Goal: Information Seeking & Learning: Learn about a topic

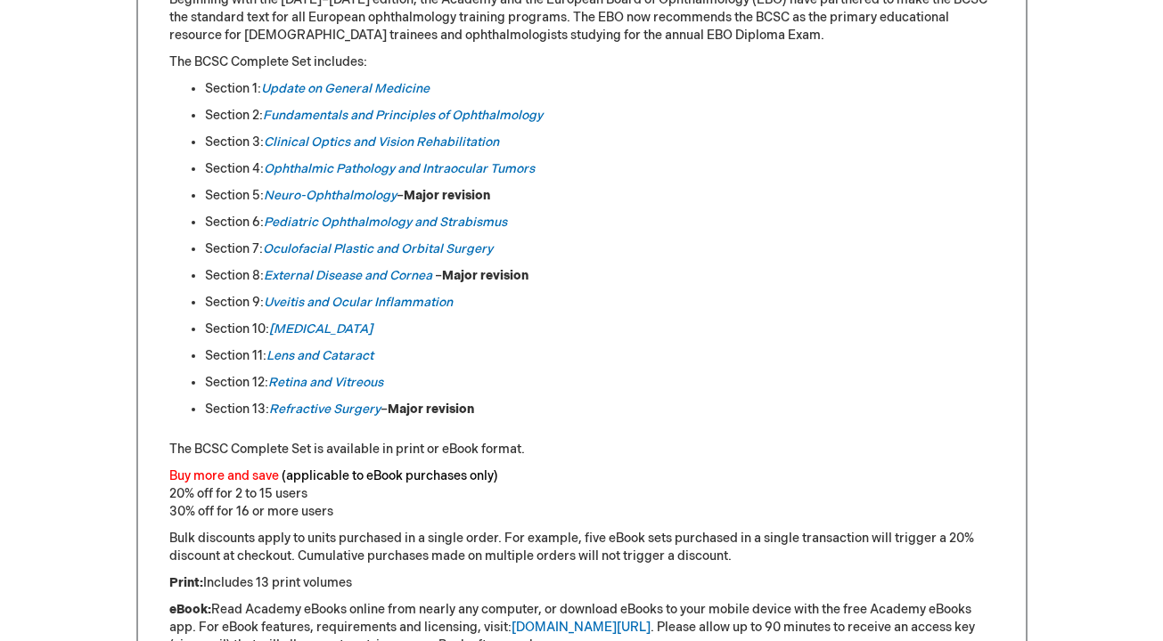
scroll to position [978, 0]
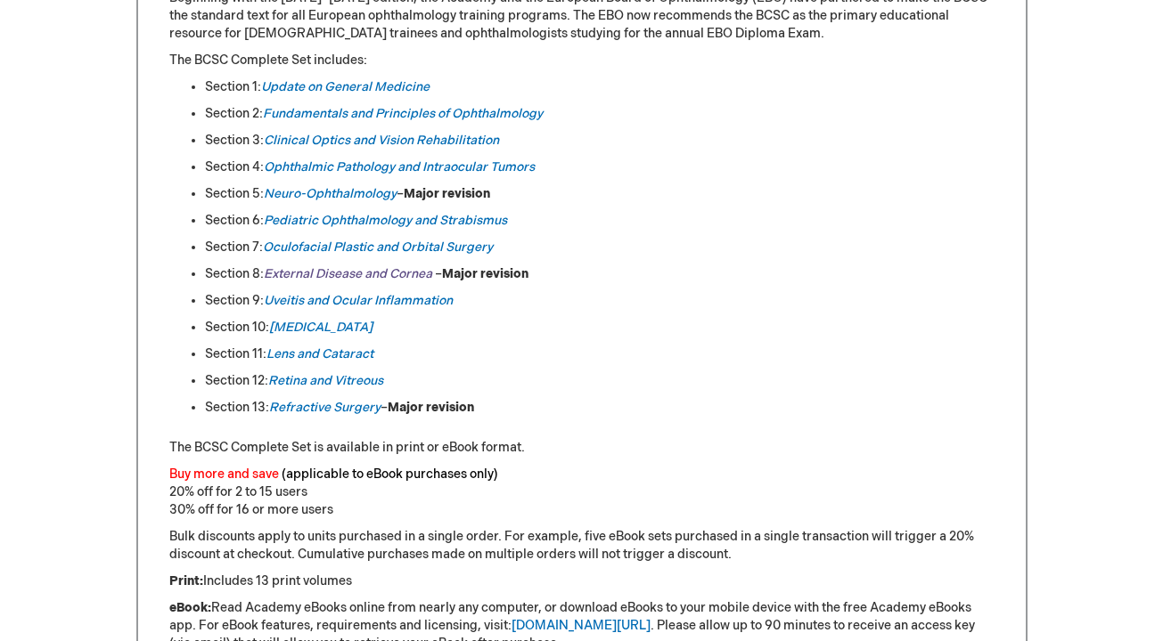
click at [420, 273] on em "External Disease and Cornea" at bounding box center [348, 273] width 168 height 15
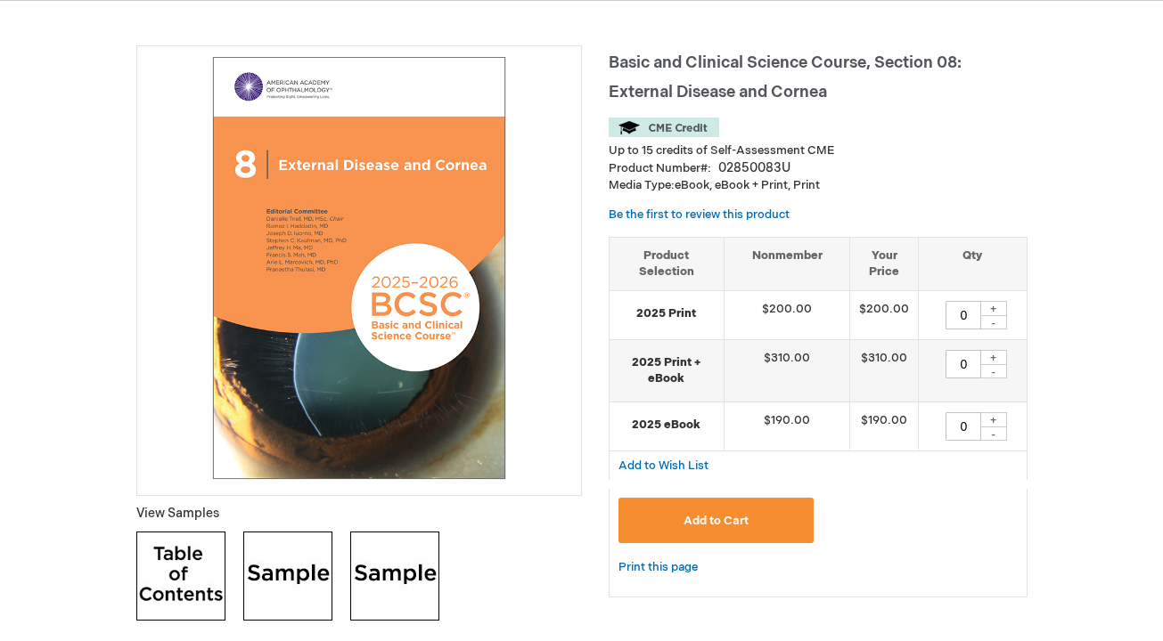
scroll to position [220, 0]
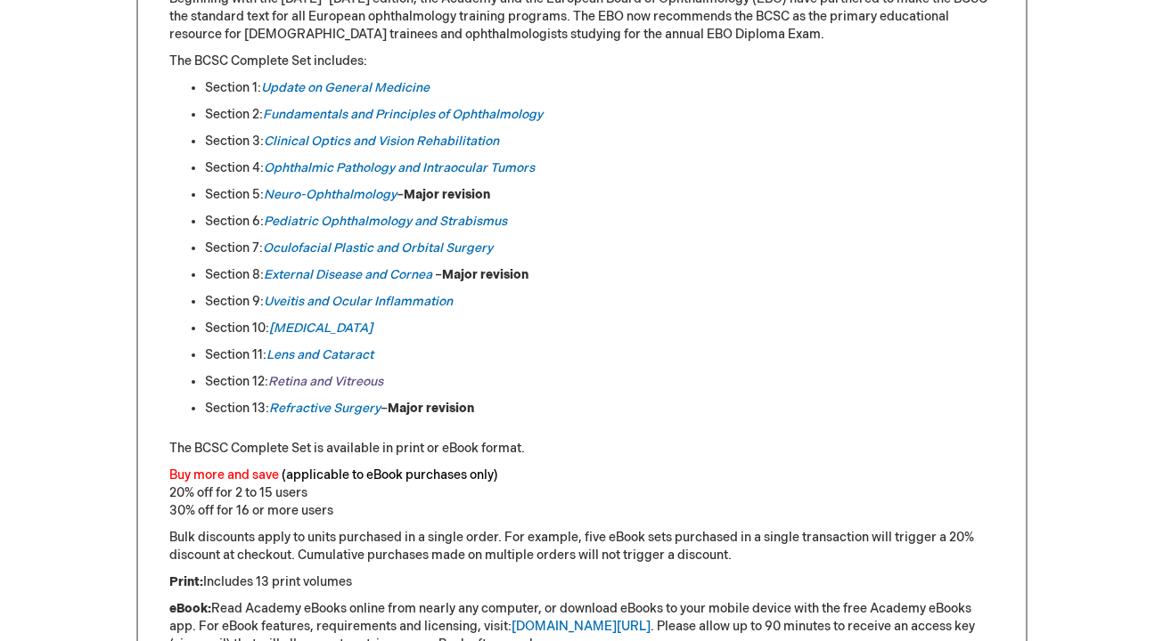
click at [331, 387] on link "Retina and Vitreous" at bounding box center [325, 381] width 115 height 15
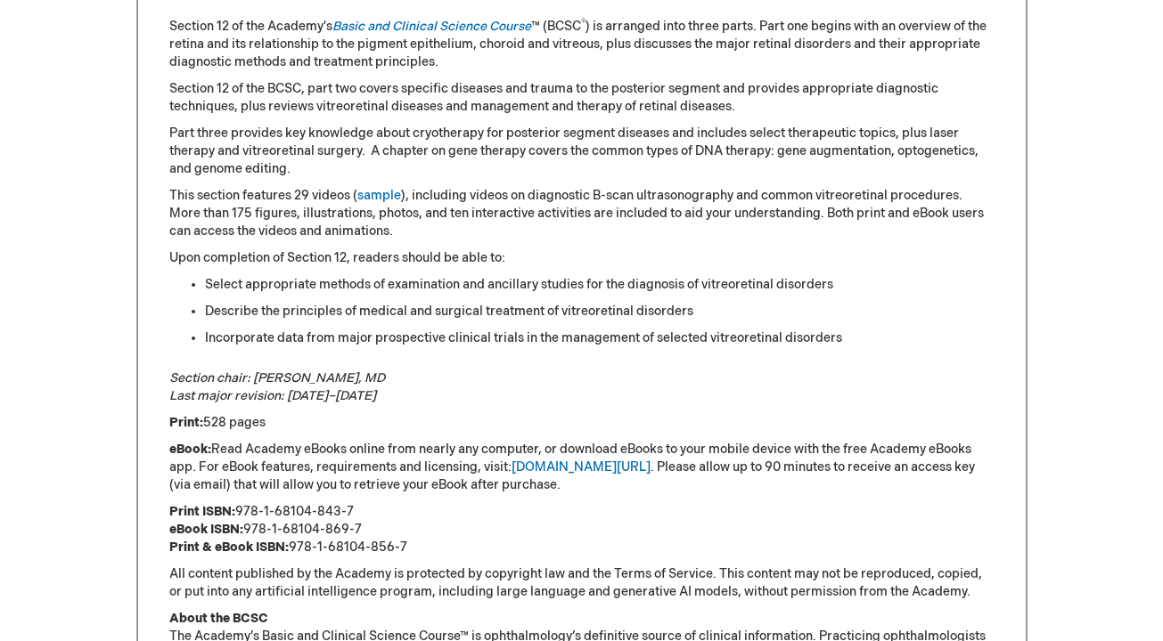
scroll to position [933, 0]
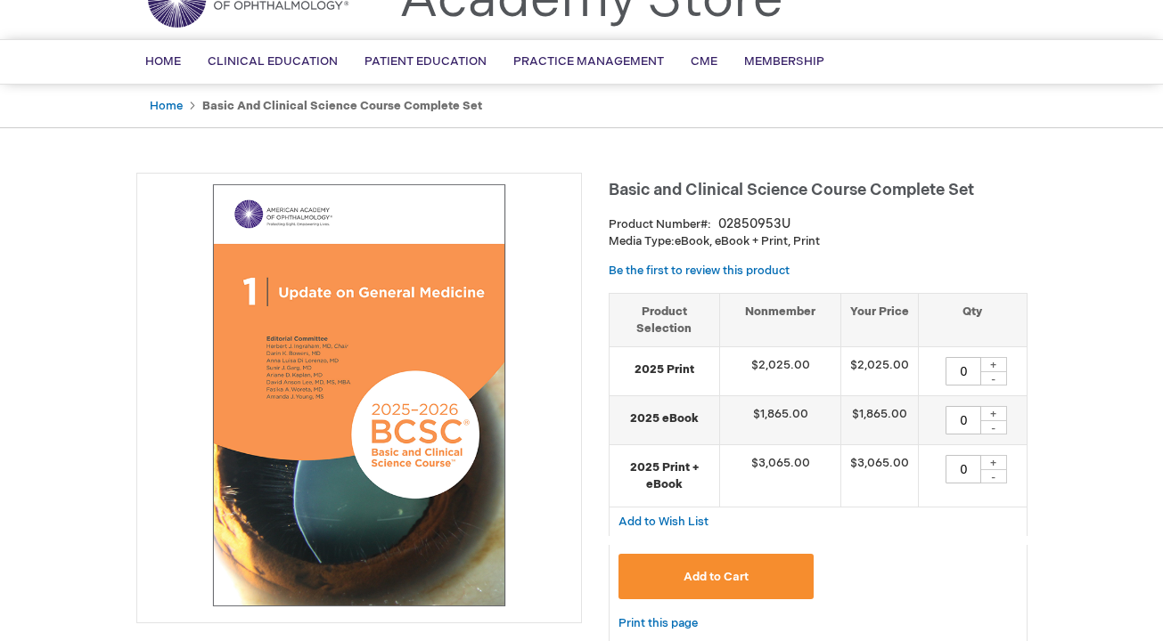
scroll to position [75, 0]
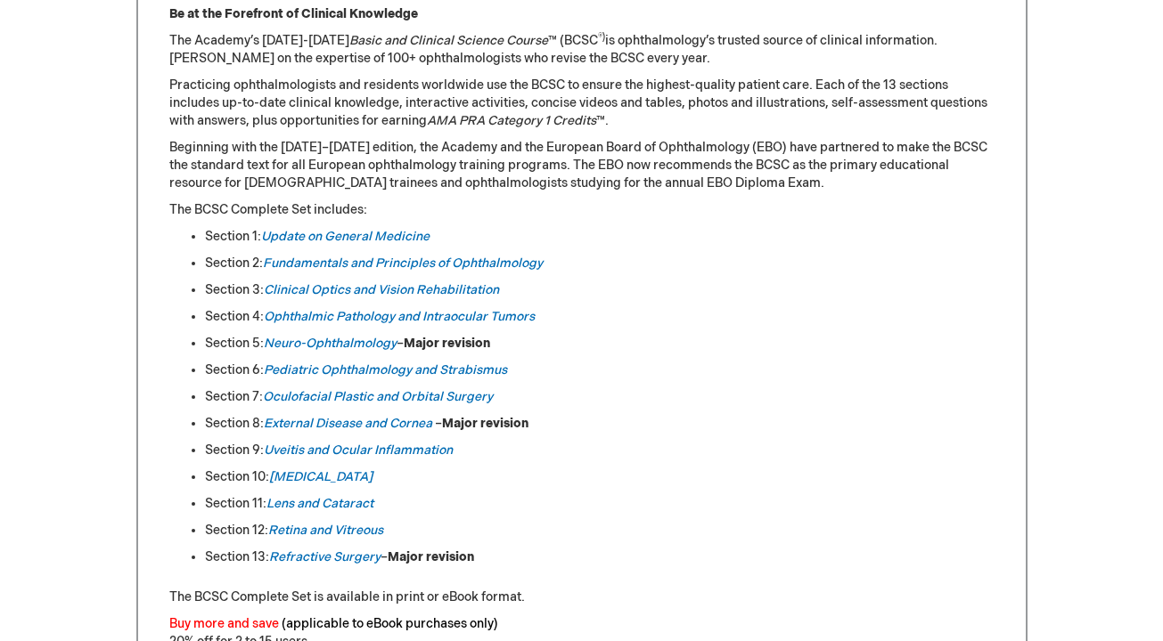
scroll to position [845, 0]
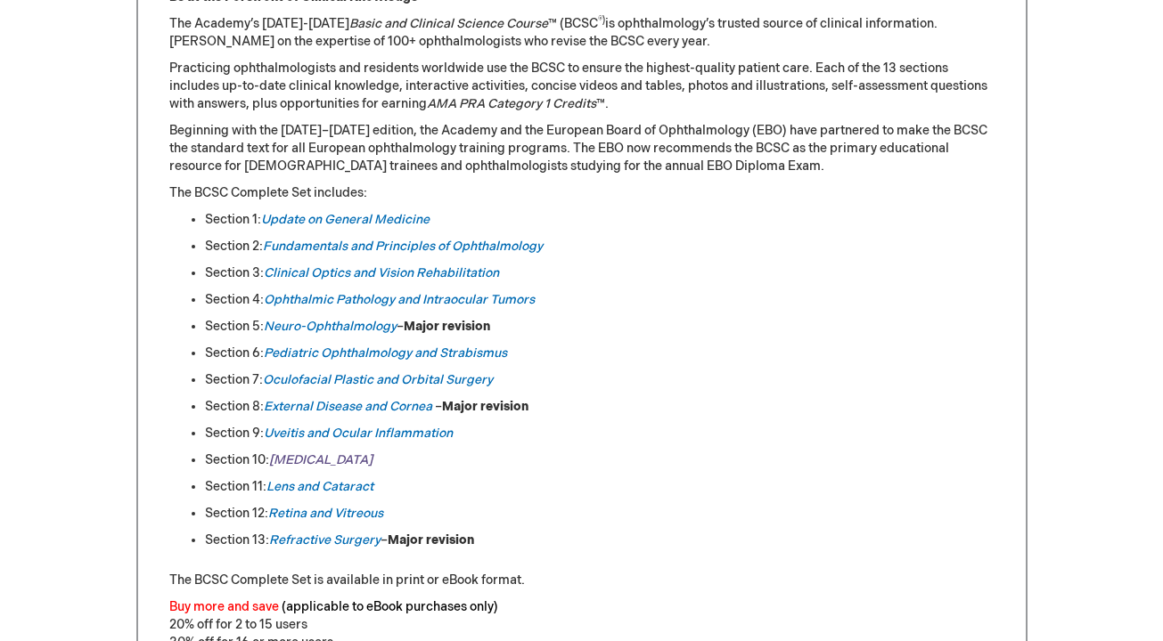
click at [306, 462] on em "[MEDICAL_DATA]" at bounding box center [320, 460] width 103 height 15
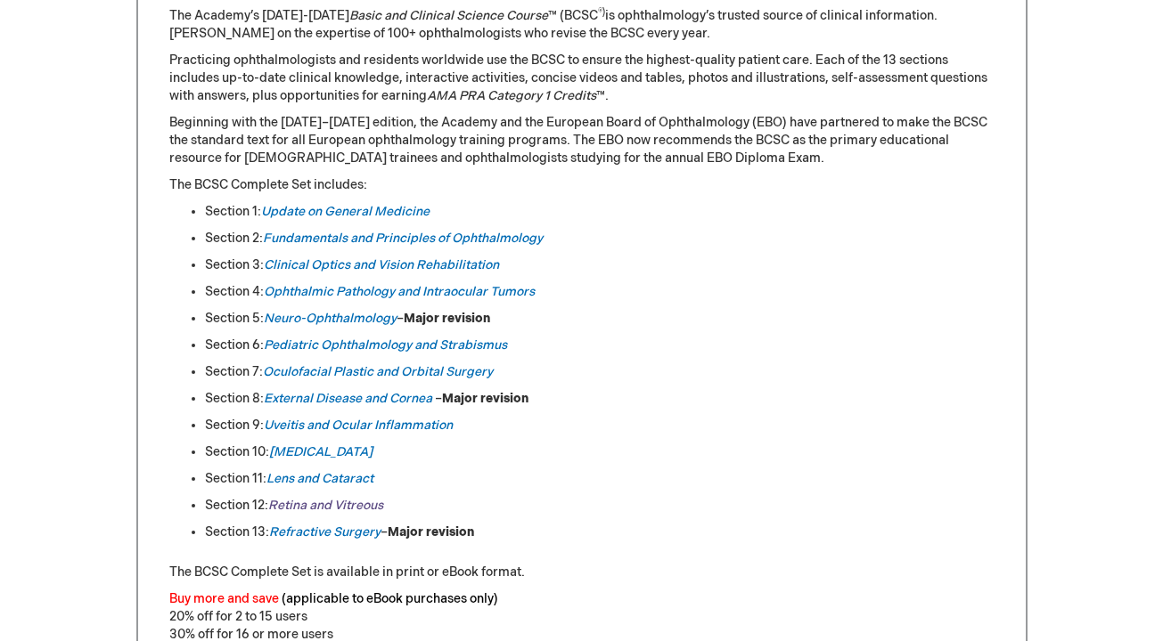
click at [328, 498] on link "Retina and Vitreous" at bounding box center [325, 505] width 115 height 15
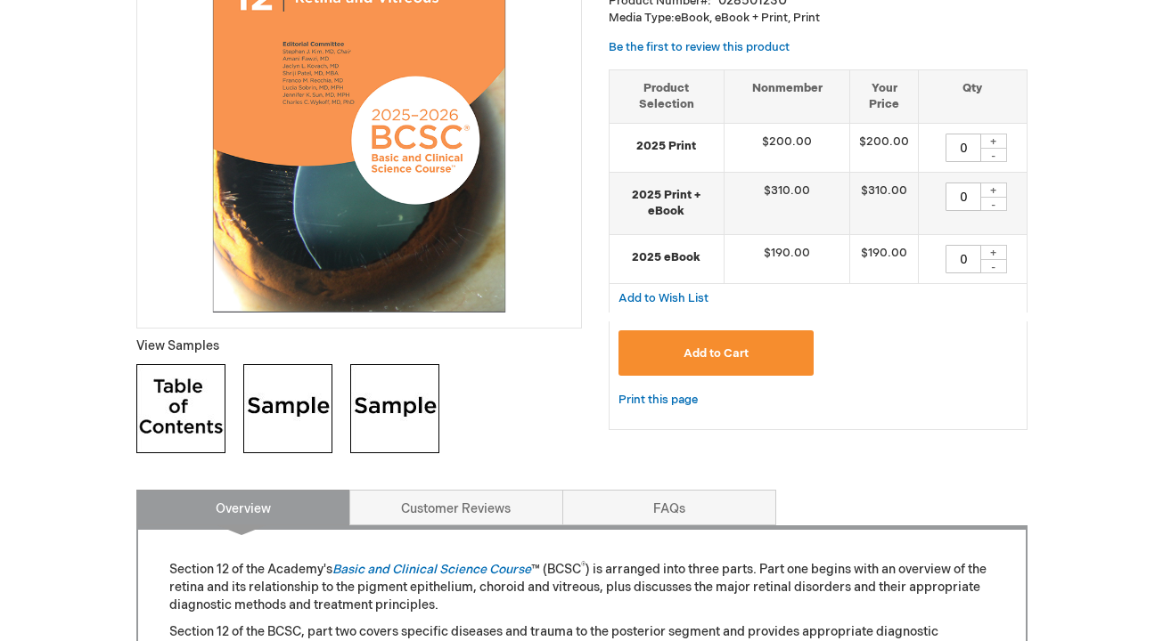
scroll to position [380, 0]
